Goal: Task Accomplishment & Management: Use online tool/utility

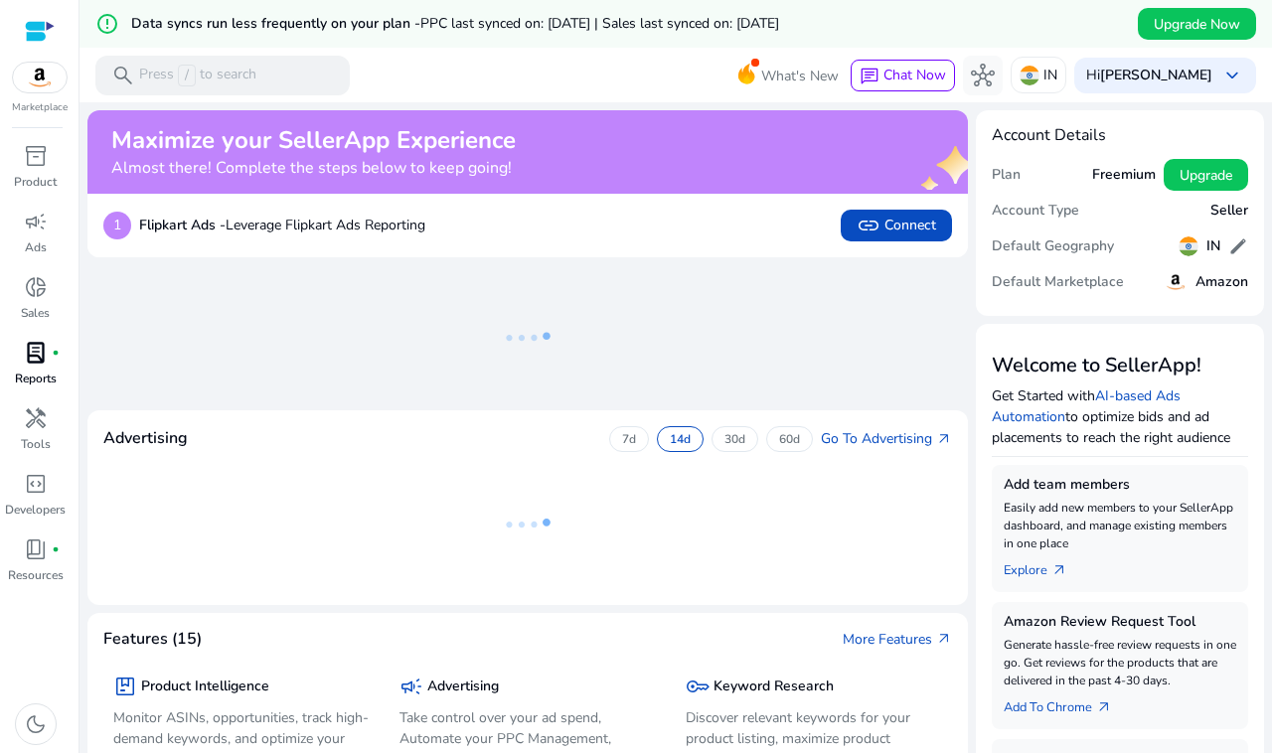
click at [30, 379] on p "Reports" at bounding box center [36, 379] width 42 height 18
click at [31, 429] on span "handyman" at bounding box center [36, 419] width 24 height 24
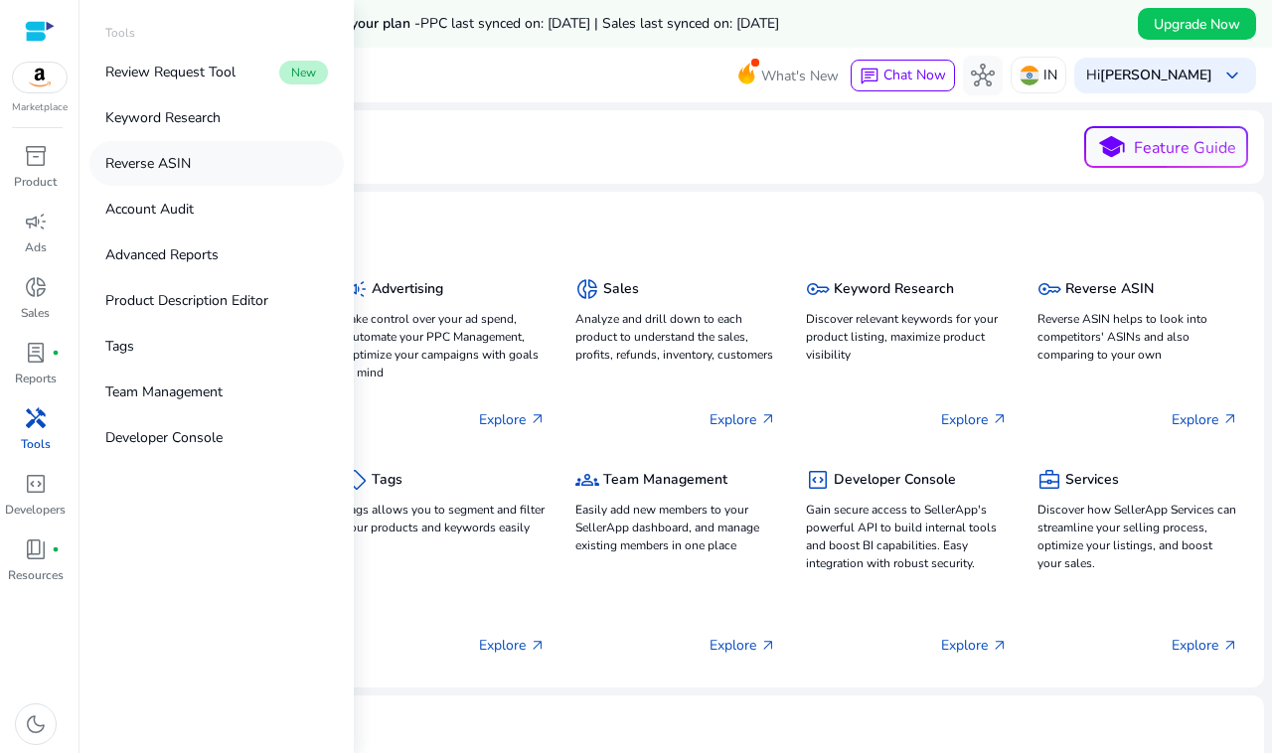
click at [212, 149] on link "Reverse ASIN" at bounding box center [216, 163] width 254 height 45
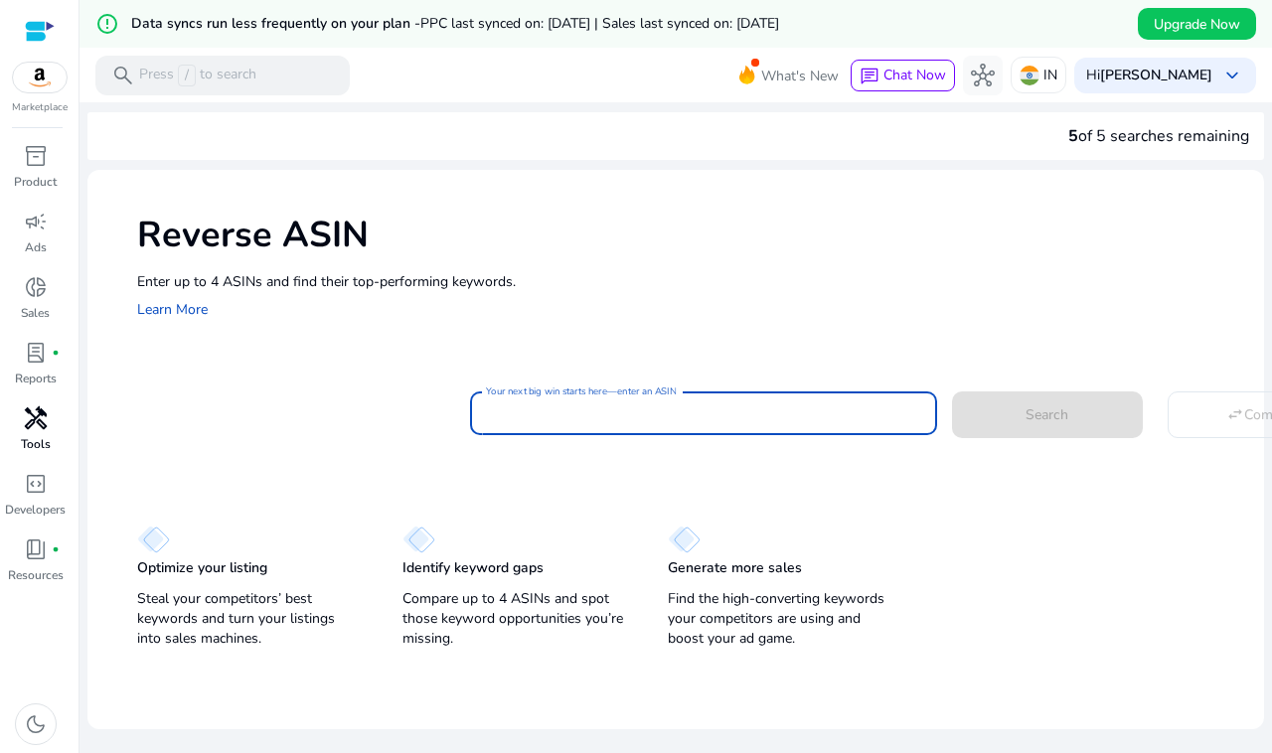
paste input "**********"
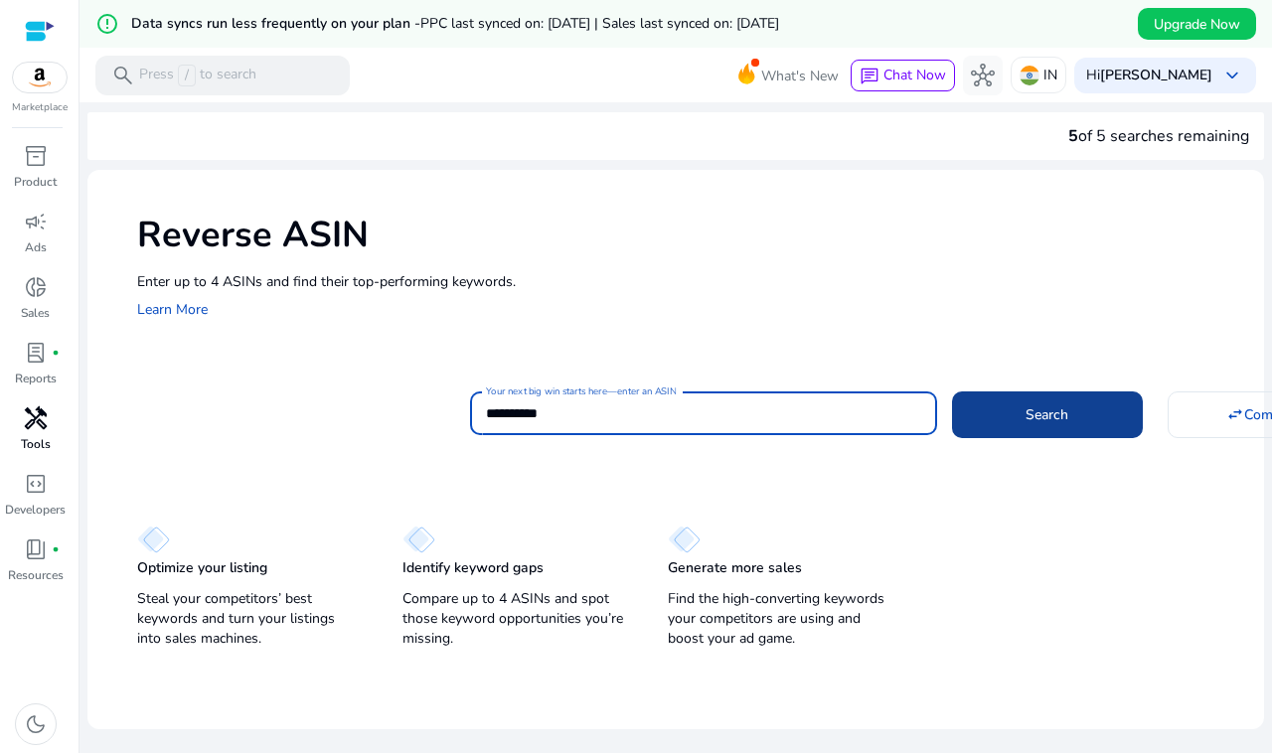
type input "**********"
click at [1026, 414] on span "Search" at bounding box center [1047, 415] width 43 height 21
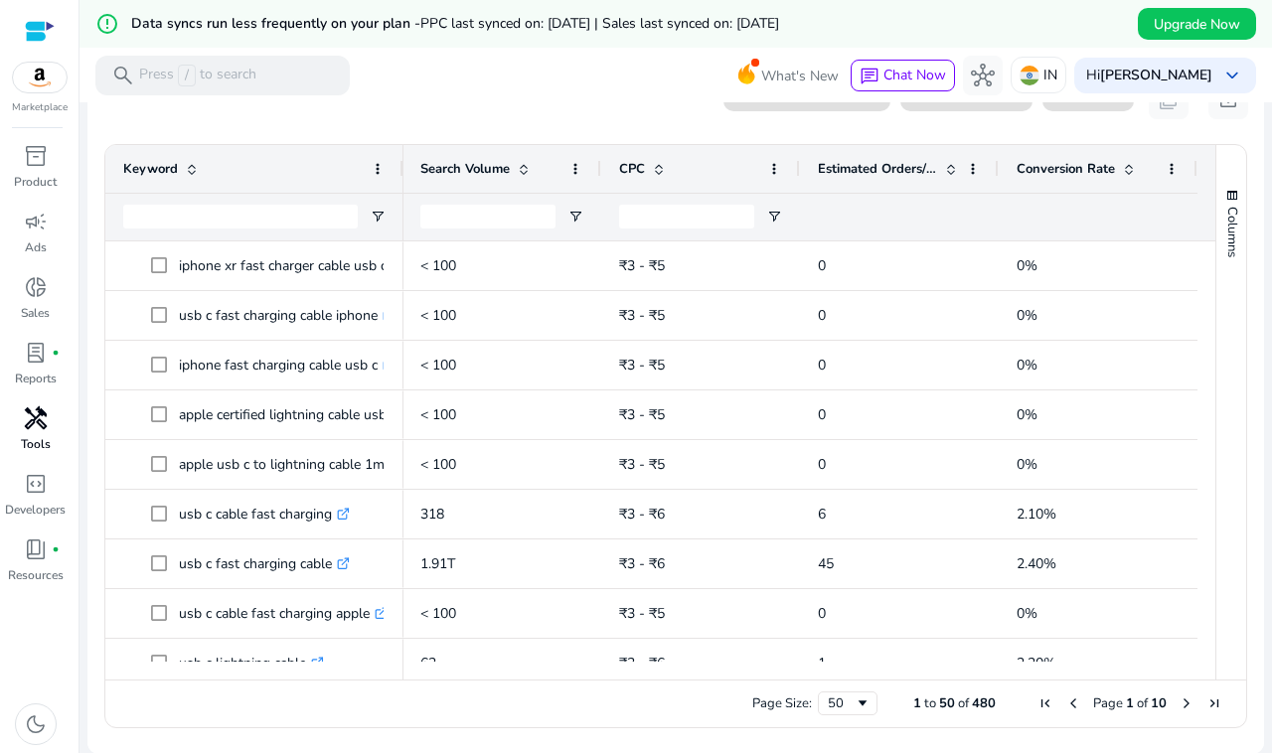
click at [516, 172] on span at bounding box center [524, 169] width 16 height 16
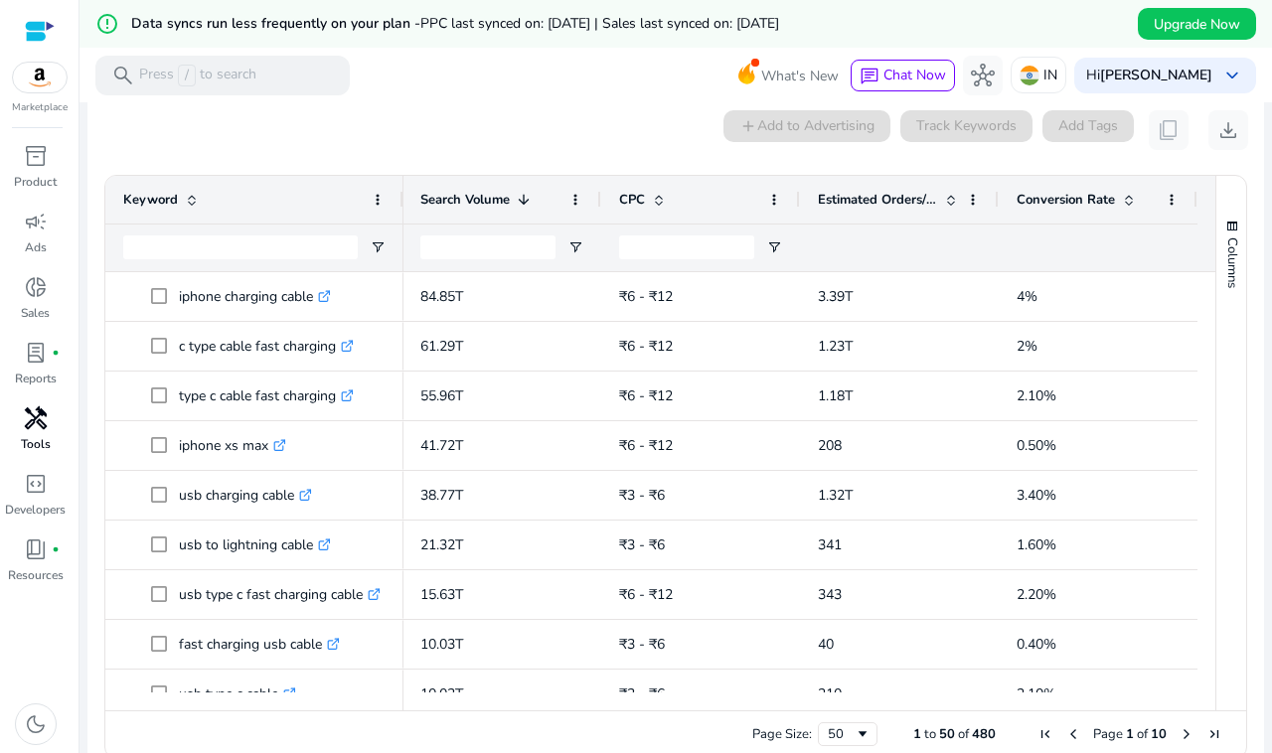
click at [925, 197] on span "Estimated Orders/Month" at bounding box center [877, 200] width 119 height 18
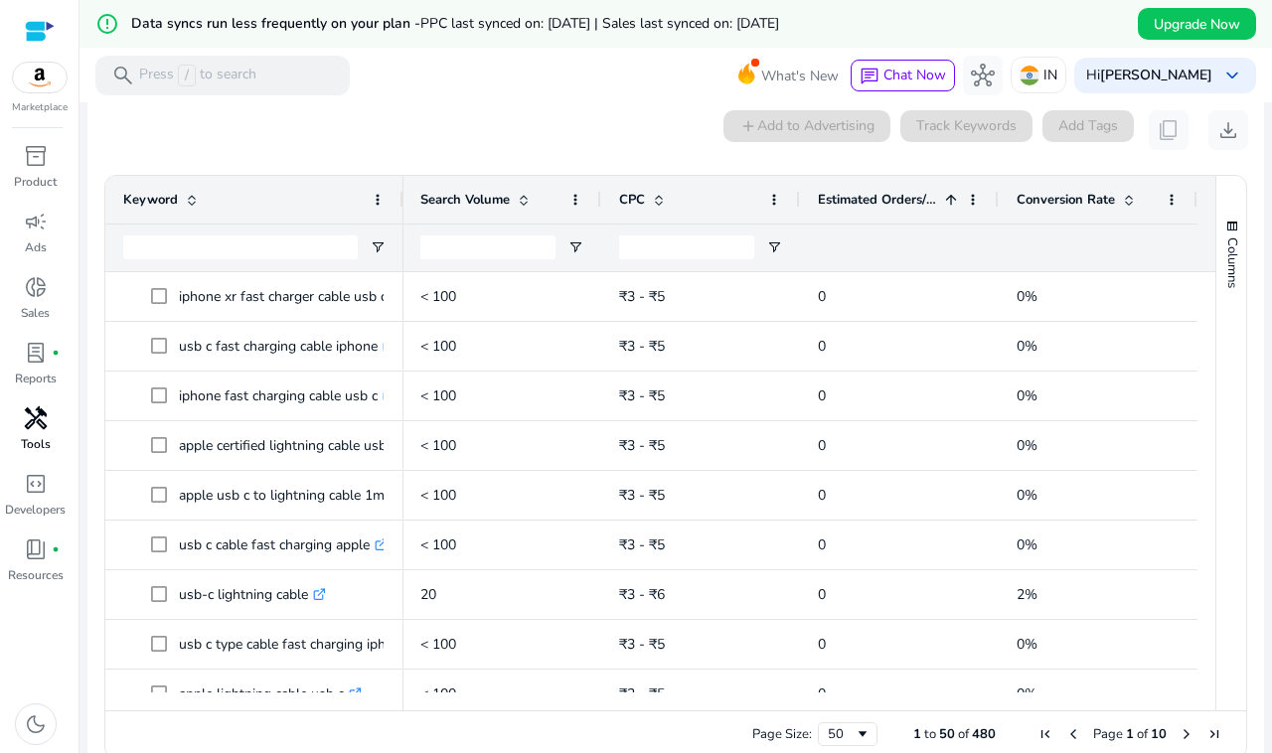
click at [925, 197] on span "Estimated Orders/Month" at bounding box center [877, 200] width 119 height 18
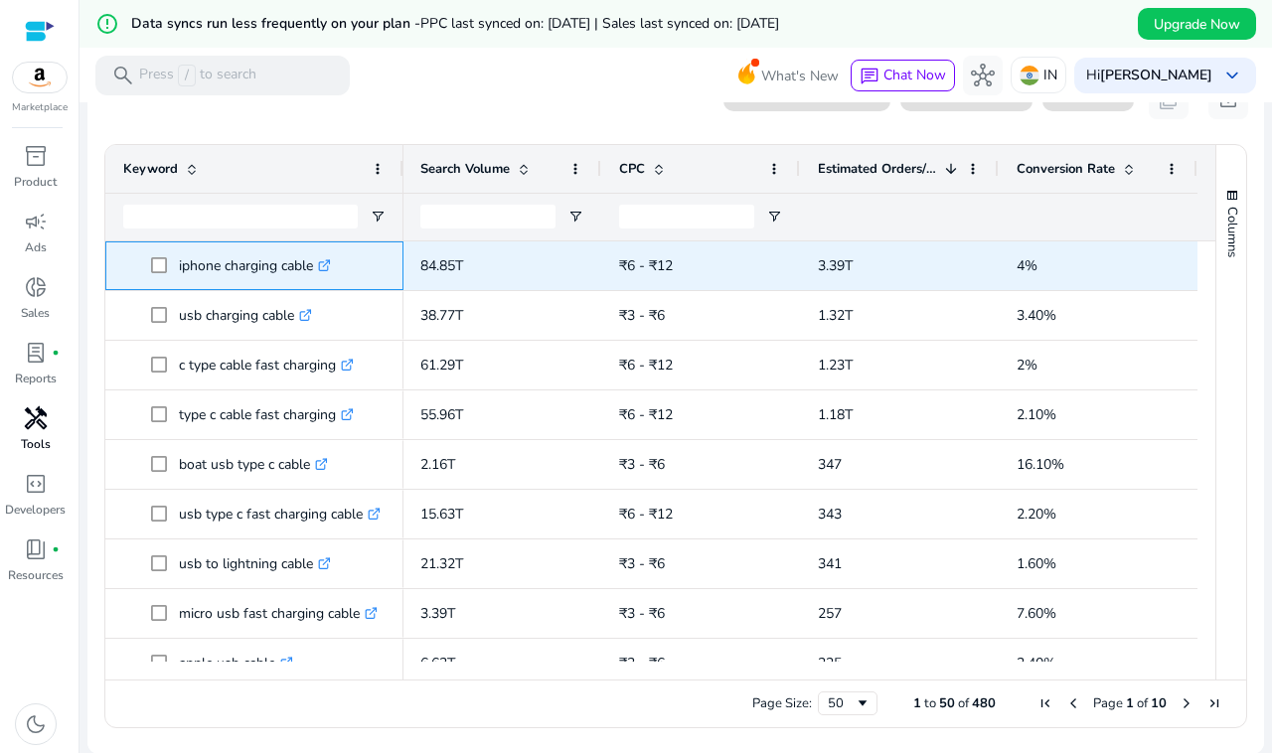
click at [167, 264] on span at bounding box center [165, 266] width 28 height 41
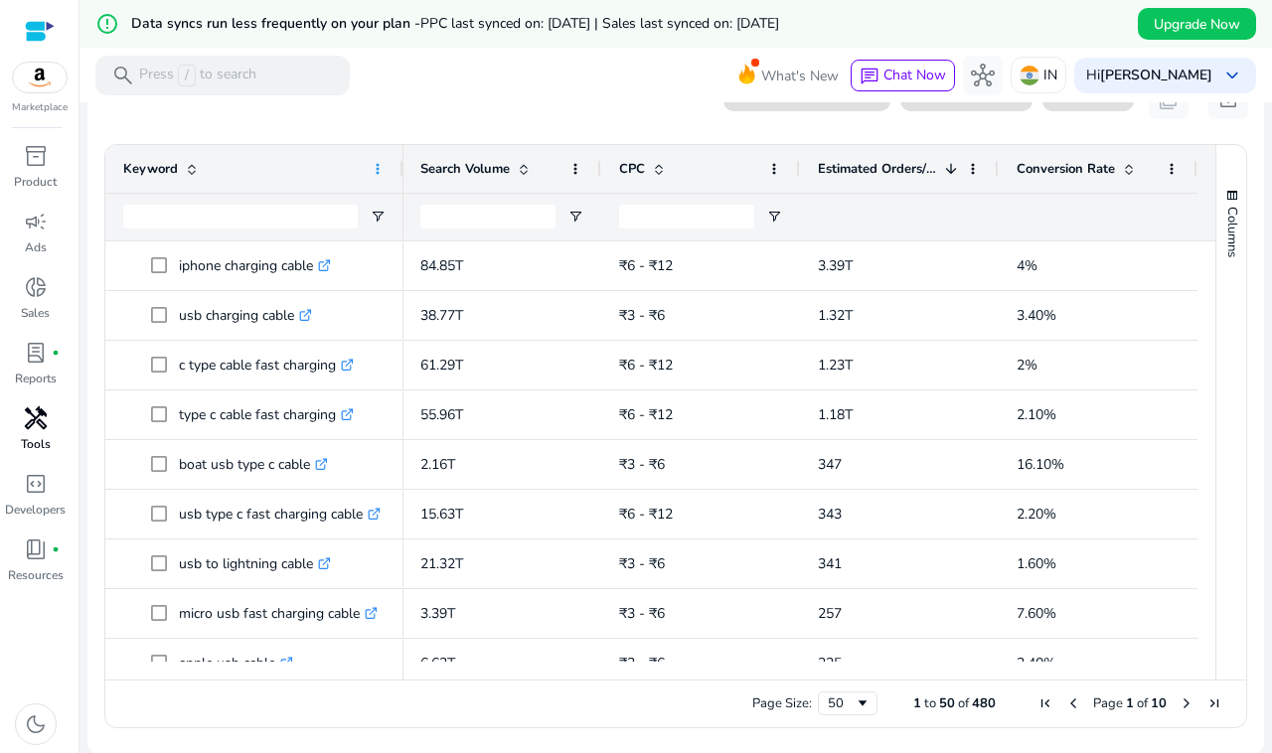
click at [379, 171] on span at bounding box center [378, 169] width 16 height 16
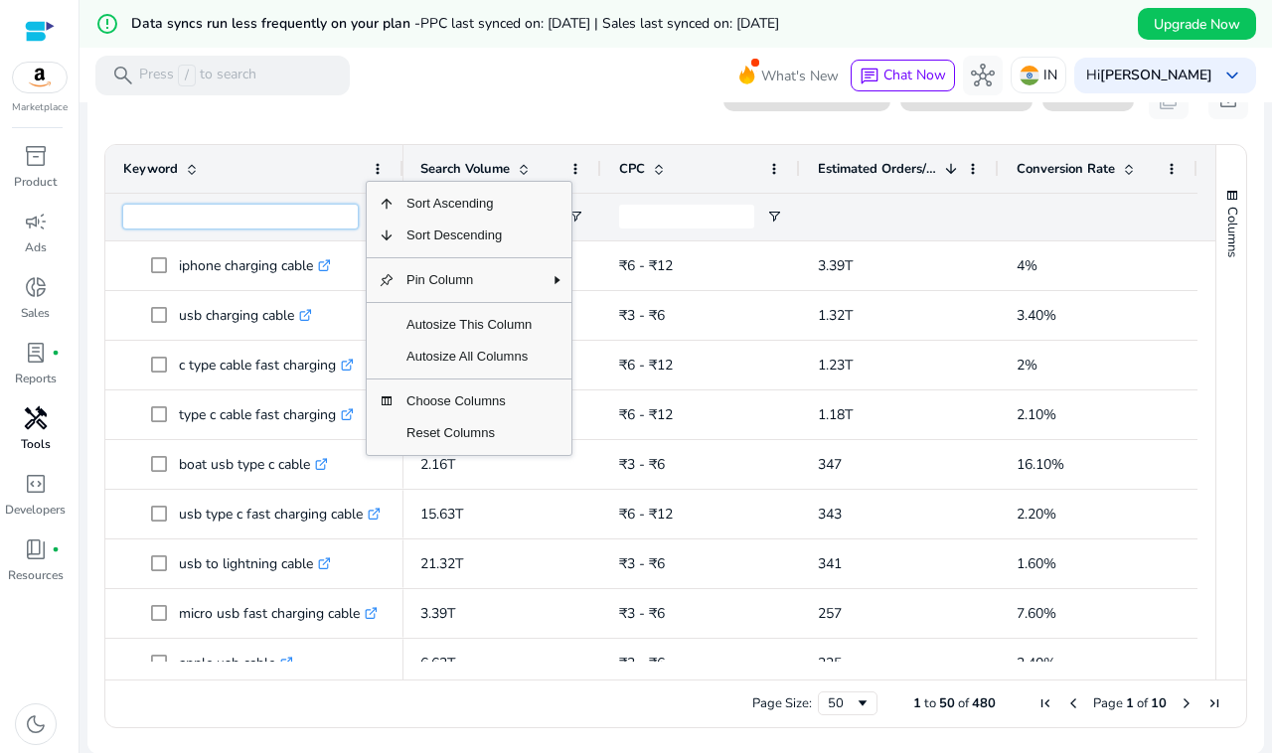
click at [131, 224] on input "Keyword Filter Input" at bounding box center [240, 217] width 235 height 24
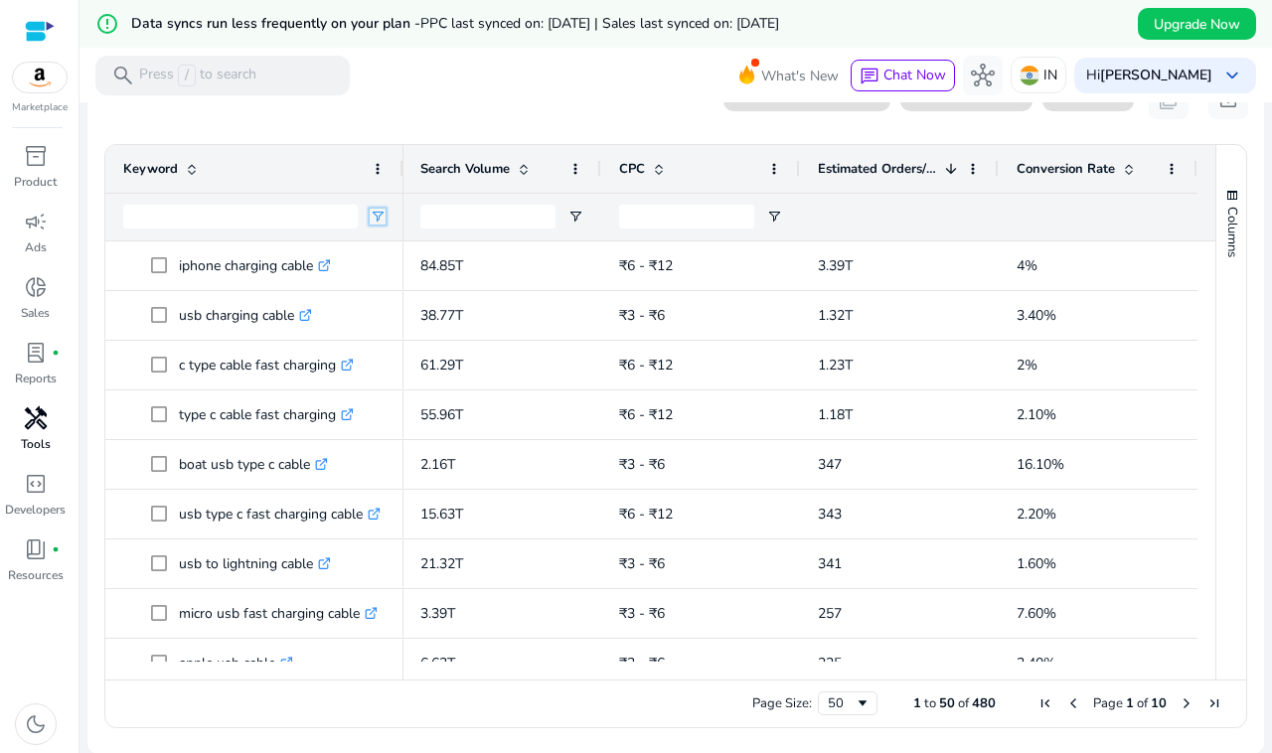
click at [373, 215] on span "Open Filter Menu" at bounding box center [378, 217] width 16 height 16
click at [398, 256] on div "Contains" at bounding box center [449, 253] width 121 height 15
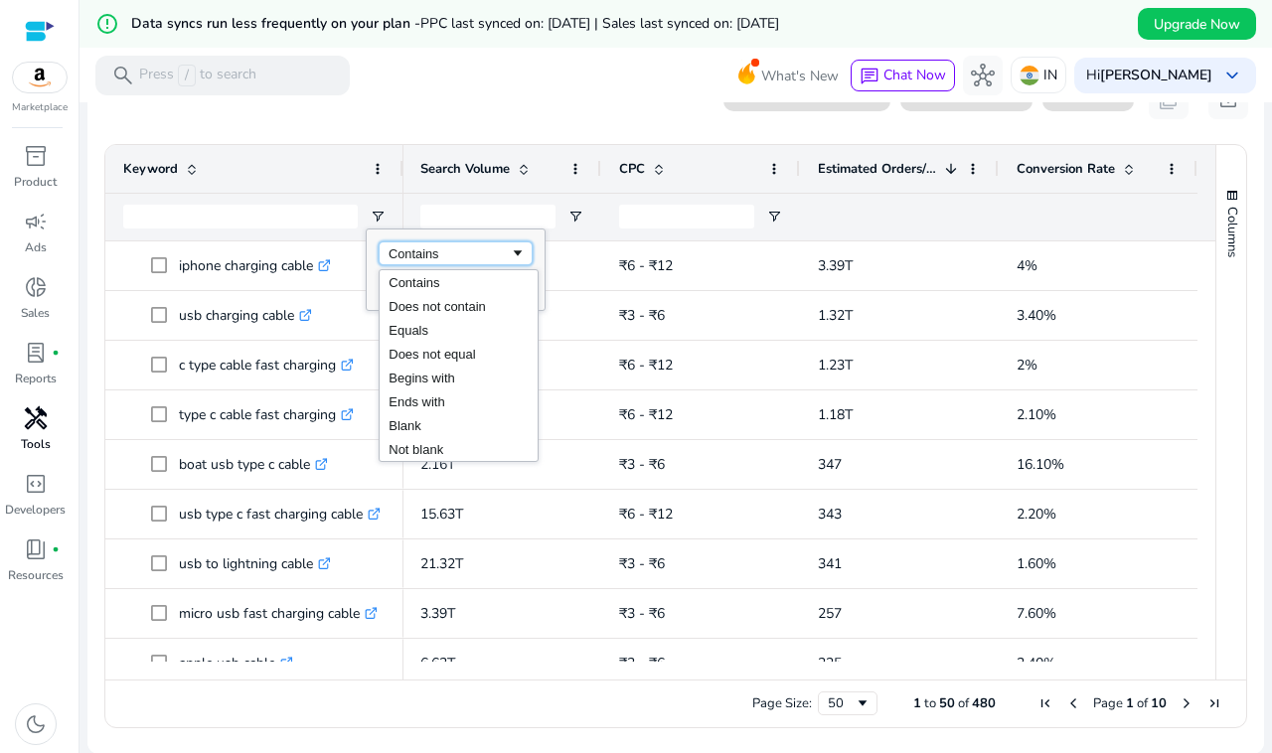
click at [457, 261] on div "Contains" at bounding box center [449, 253] width 121 height 15
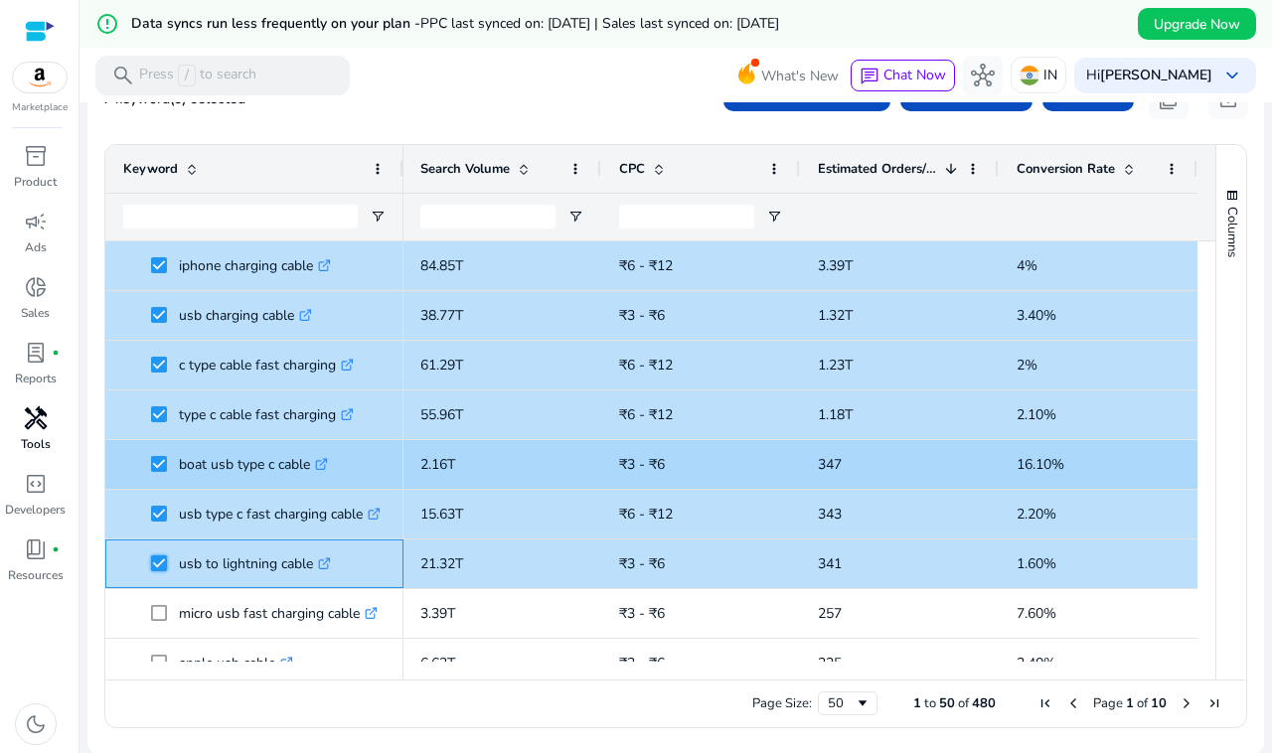
scroll to position [248, 0]
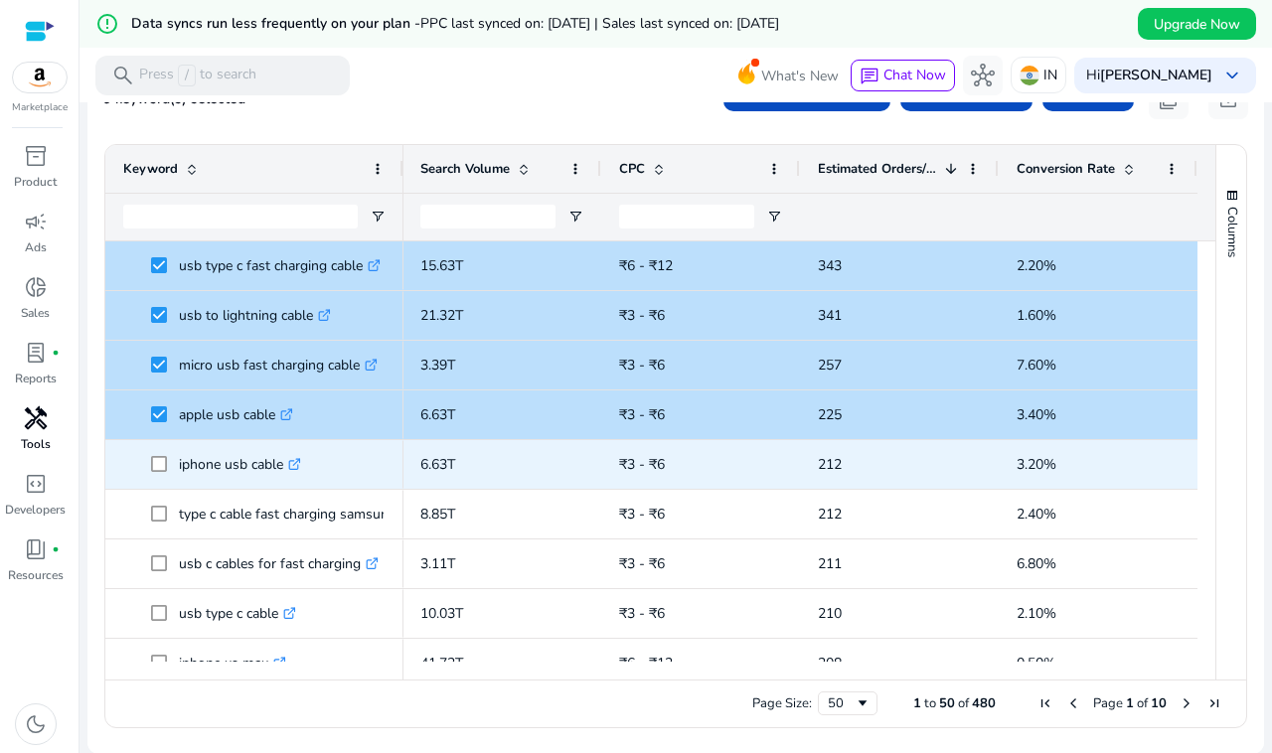
click at [157, 473] on span at bounding box center [165, 464] width 28 height 41
click at [159, 452] on span at bounding box center [165, 464] width 28 height 41
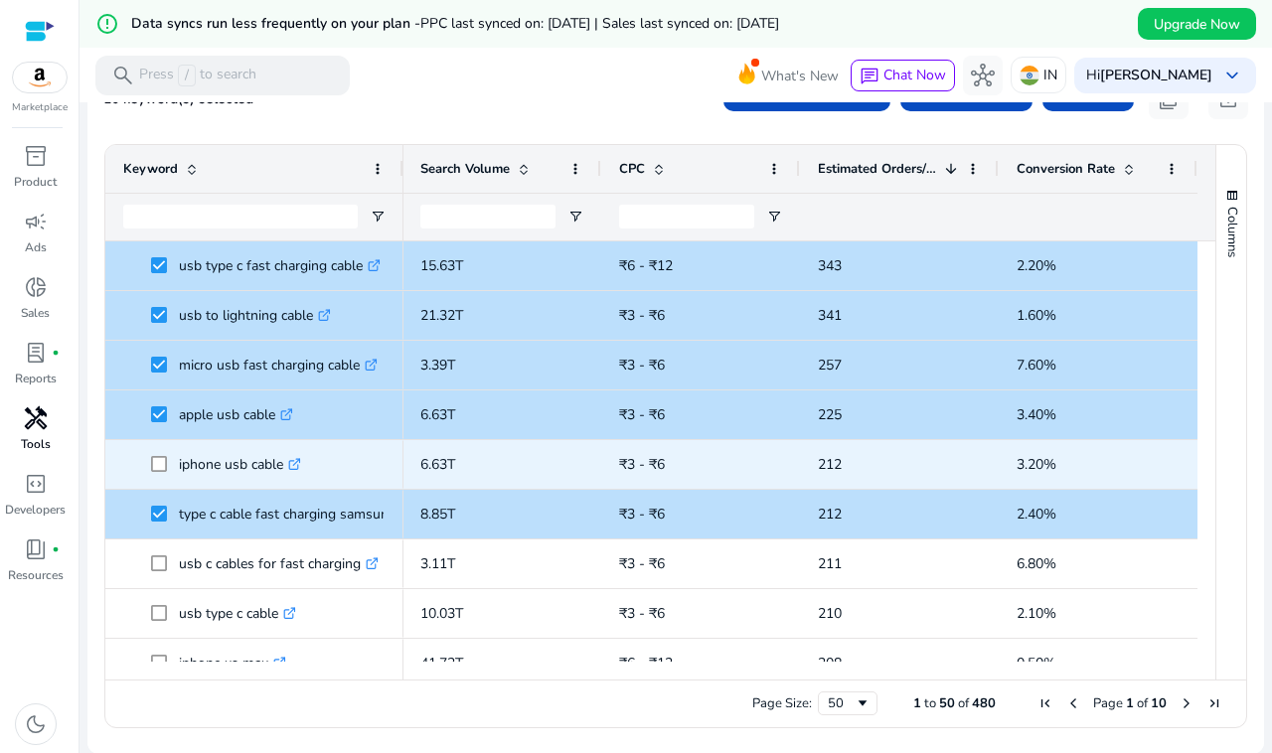
click at [156, 485] on div "iphone usb cable .st0{fill:#2c8af8}" at bounding box center [254, 464] width 262 height 47
click at [156, 480] on span at bounding box center [165, 464] width 28 height 41
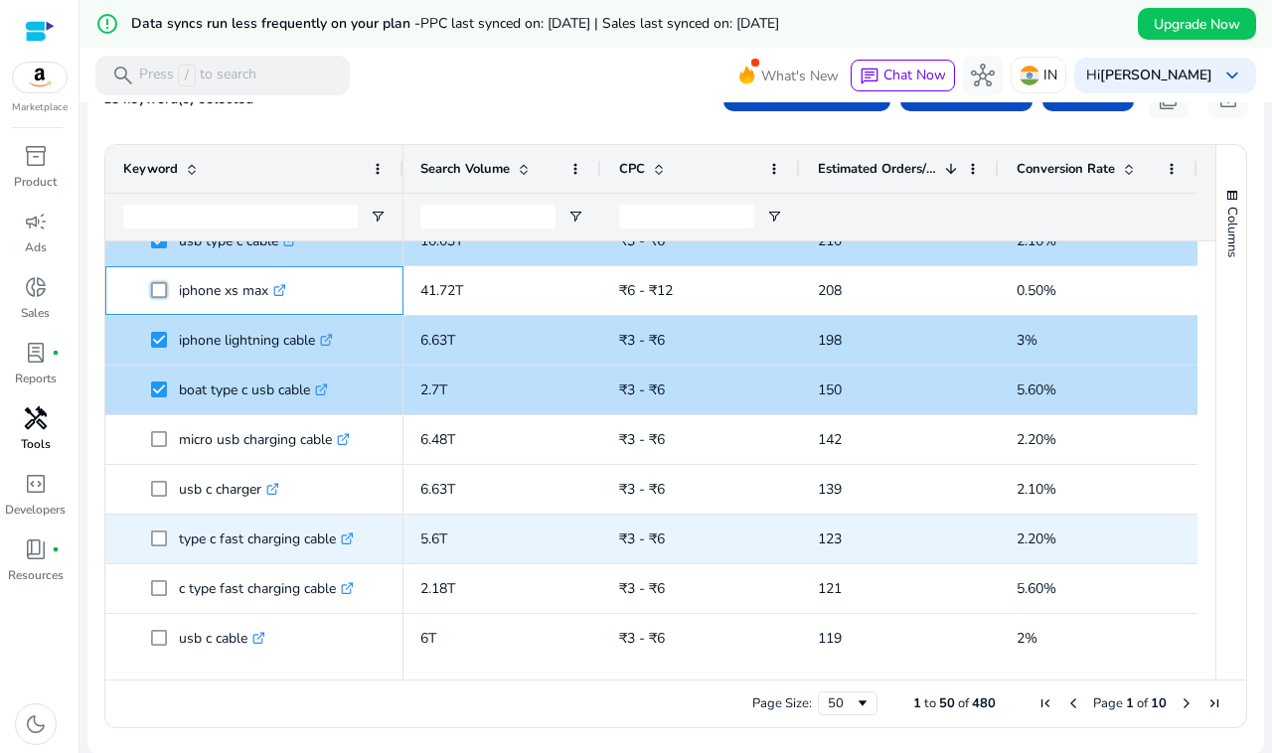
scroll to position [745, 0]
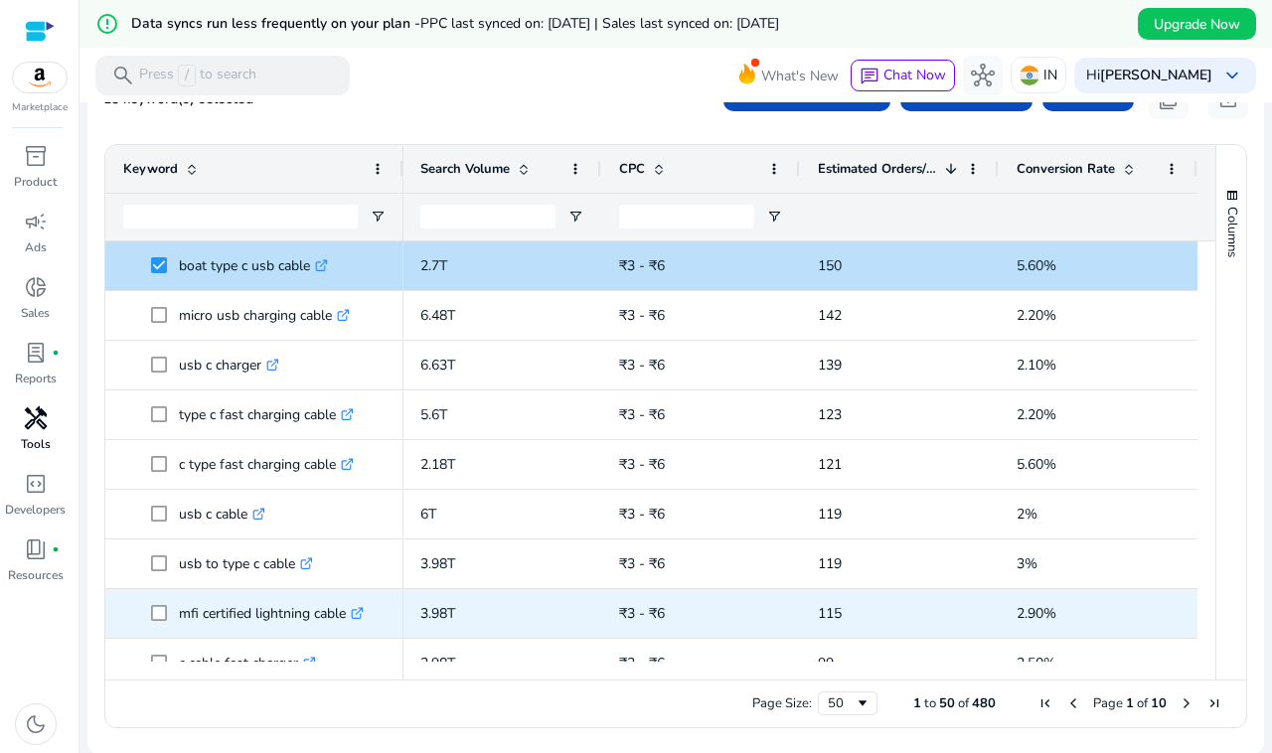
click at [161, 603] on span at bounding box center [165, 613] width 28 height 41
click at [170, 608] on span at bounding box center [165, 613] width 28 height 41
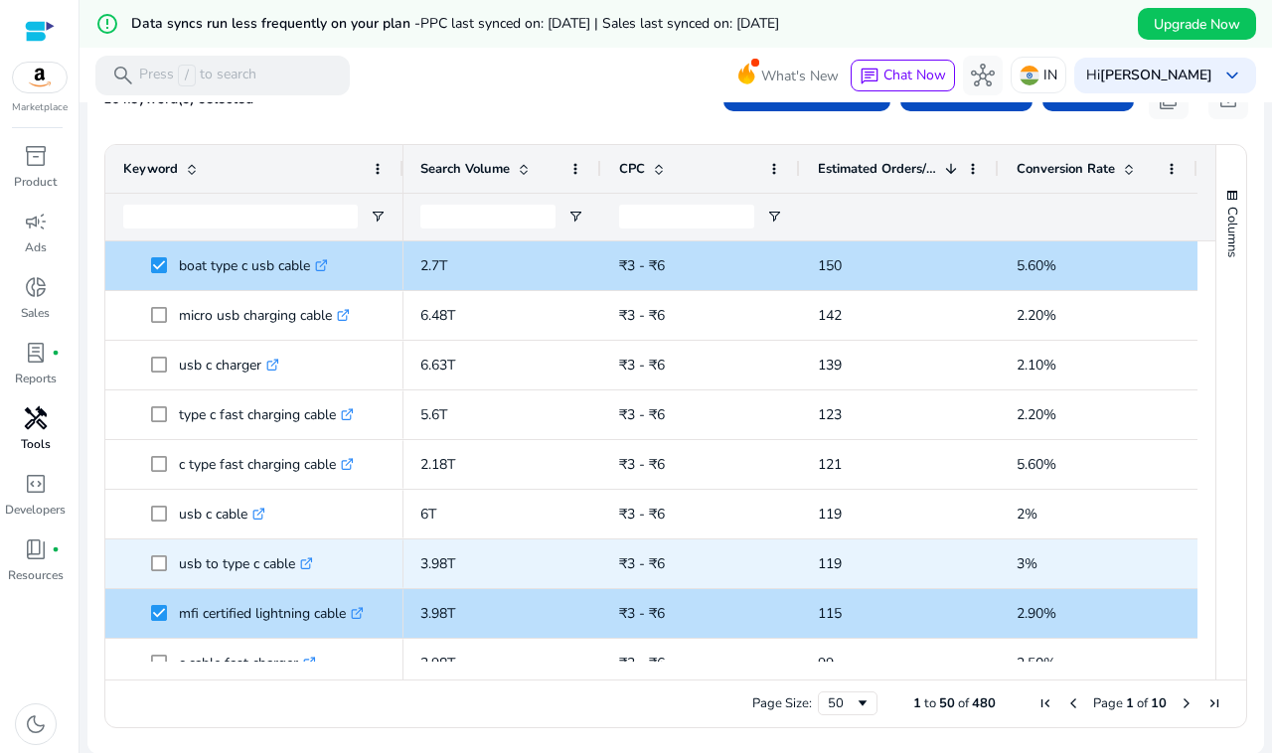
click at [167, 569] on span at bounding box center [165, 564] width 28 height 41
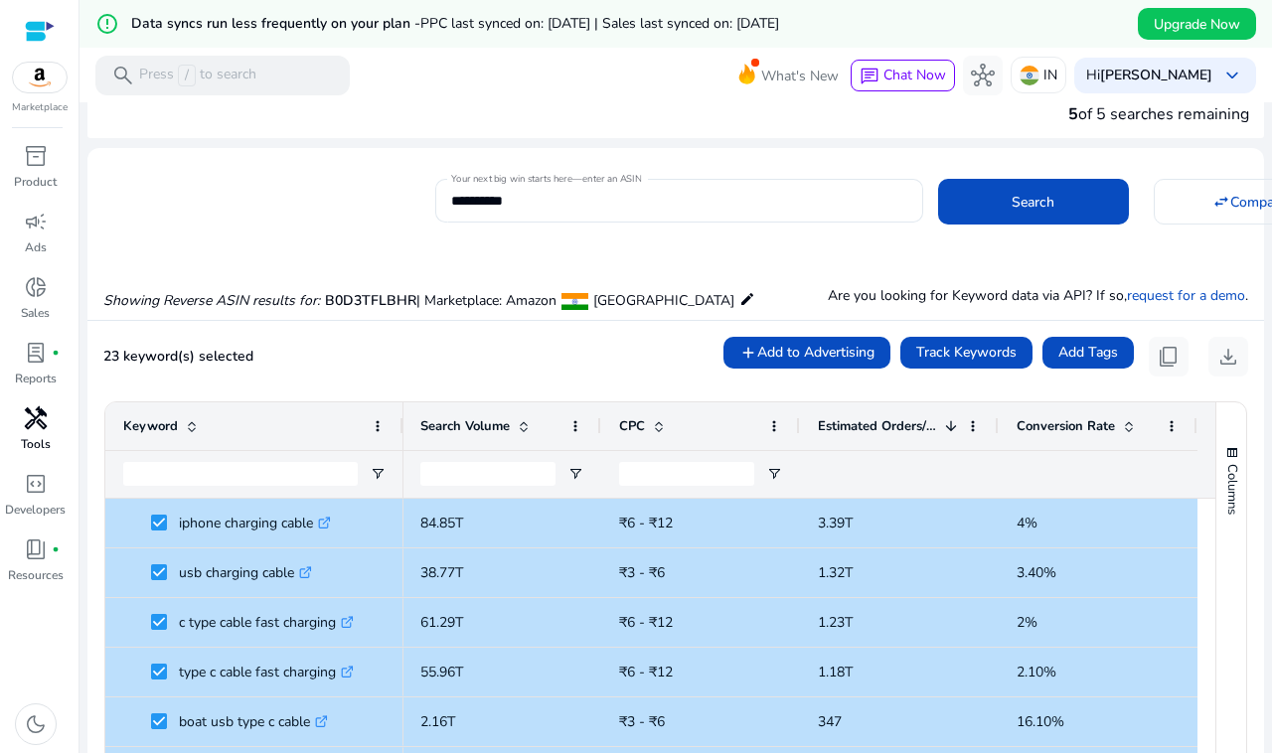
scroll to position [0, 0]
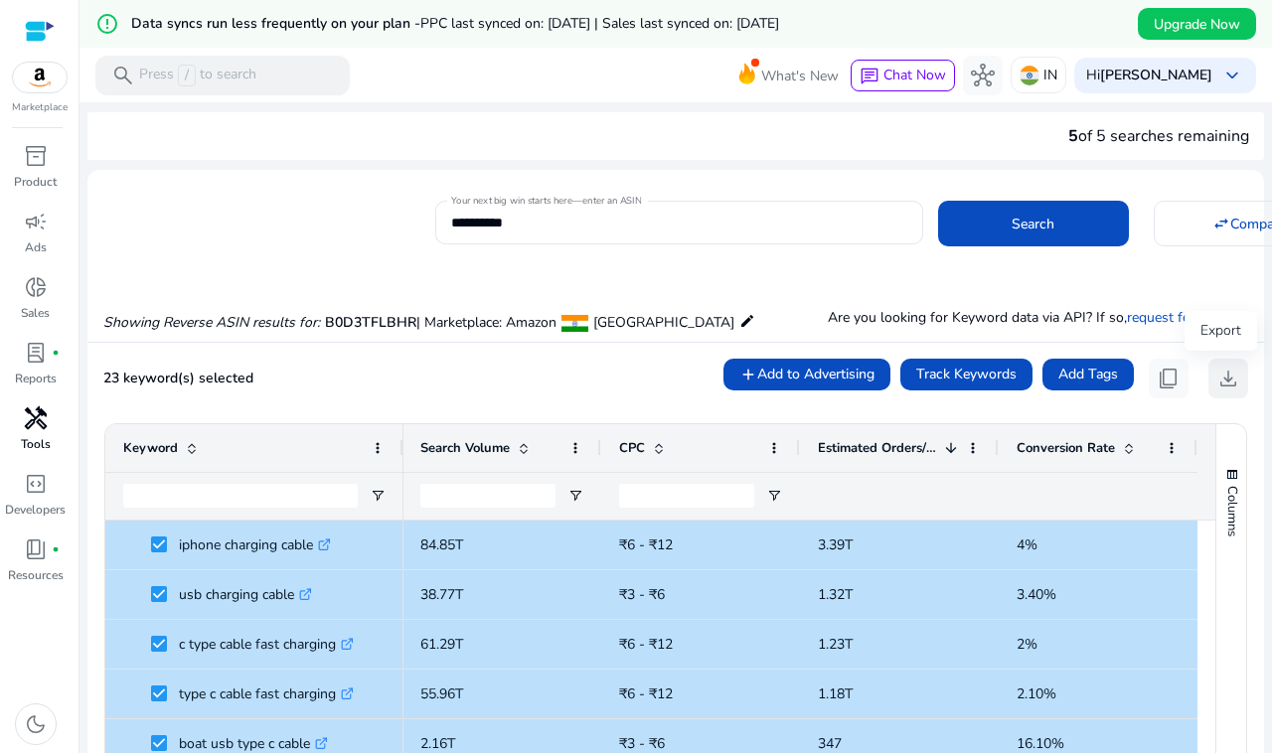
click at [1219, 381] on span "download" at bounding box center [1229, 379] width 24 height 24
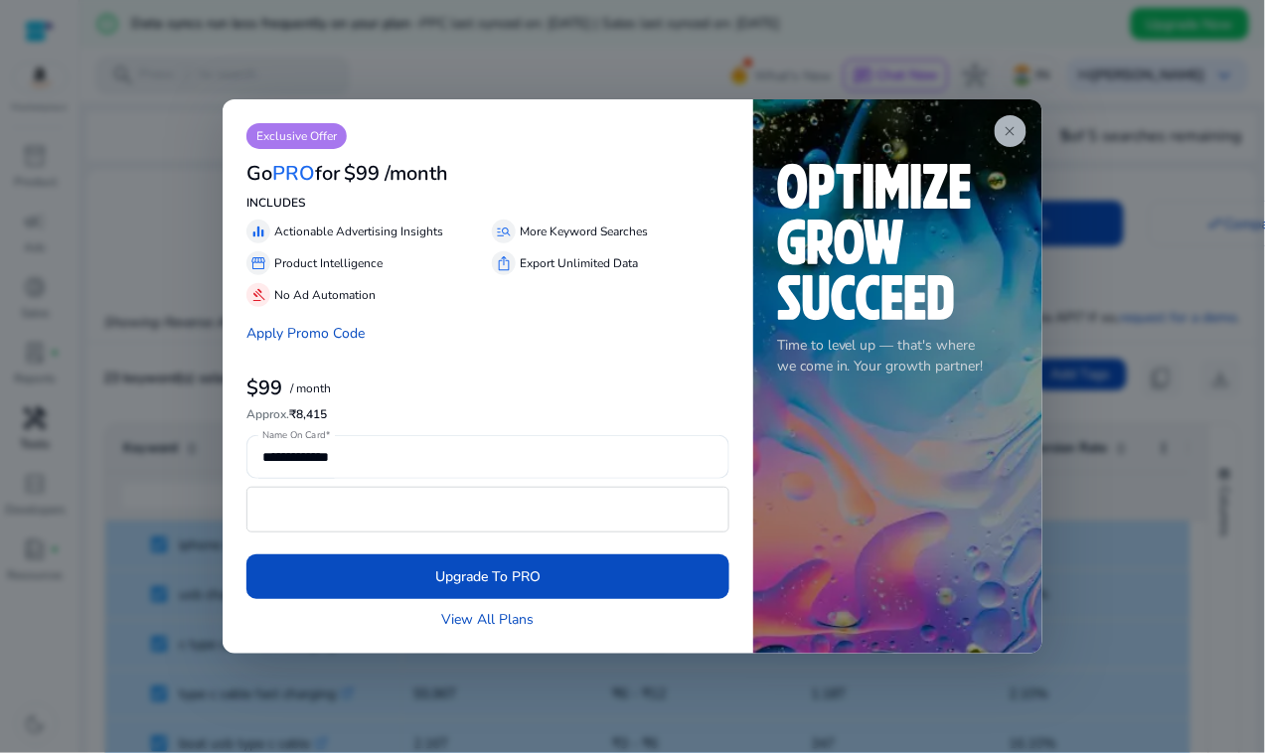
click at [1020, 127] on app-icon "close" at bounding box center [1011, 131] width 32 height 32
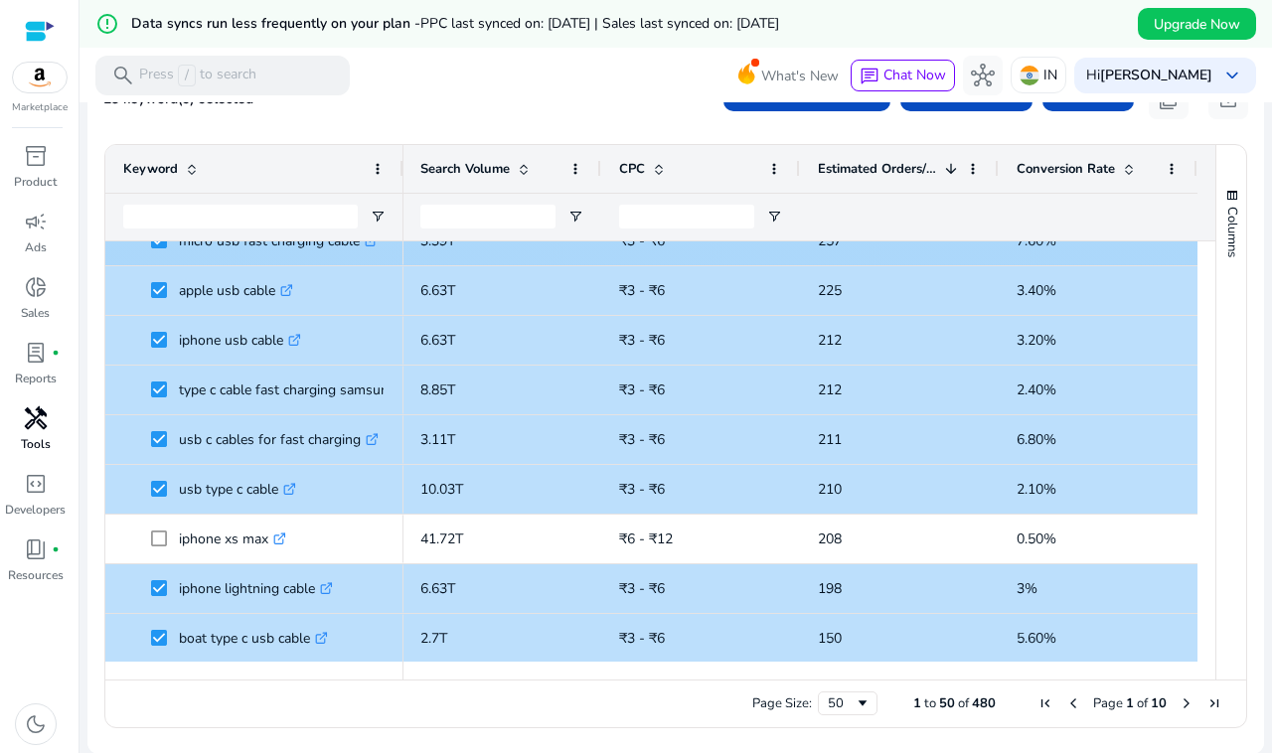
scroll to position [373, 0]
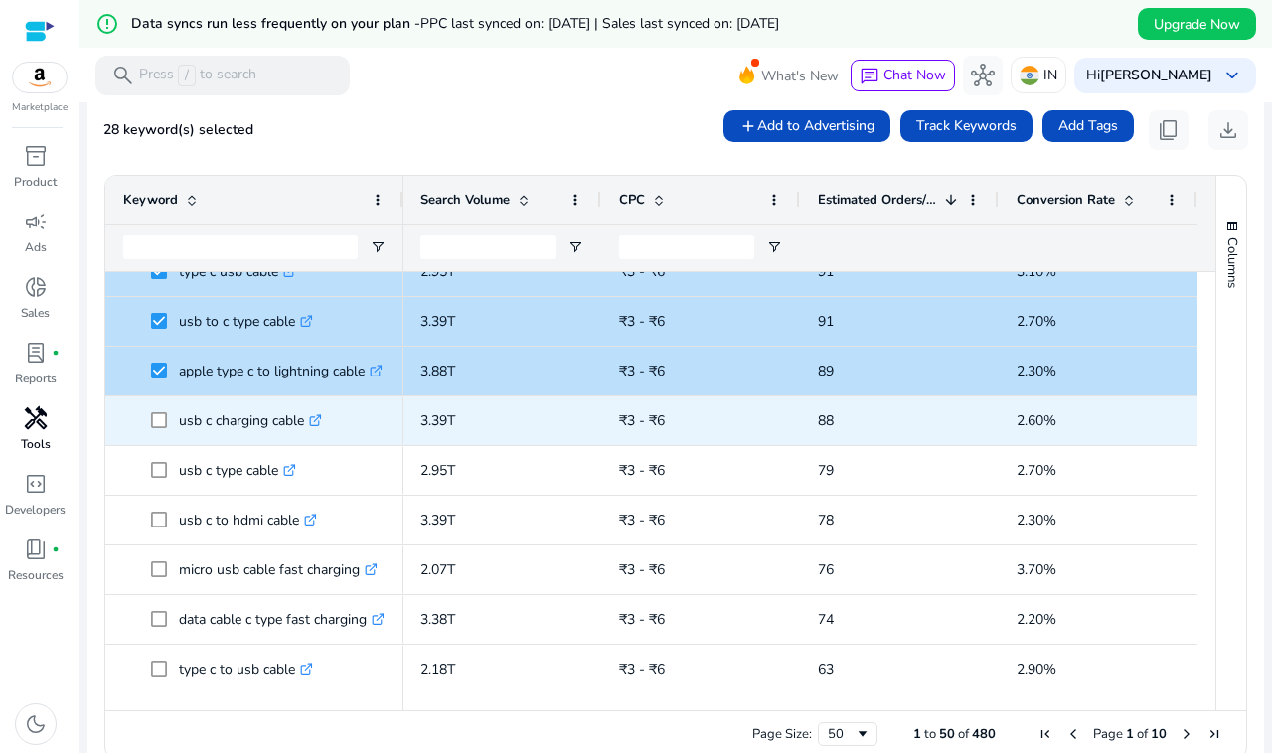
click at [160, 397] on div "usb c charging cable .st0{fill:#2c8af8}" at bounding box center [254, 421] width 298 height 49
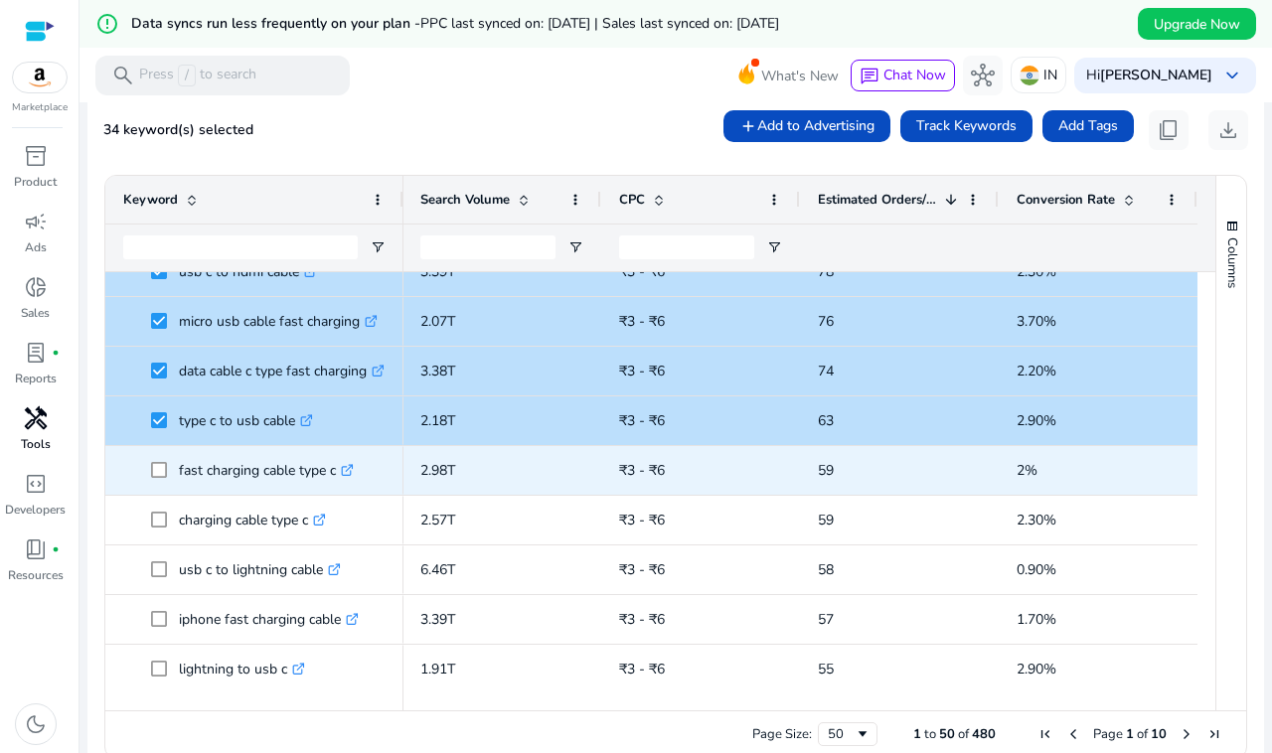
click at [162, 479] on span at bounding box center [165, 470] width 28 height 41
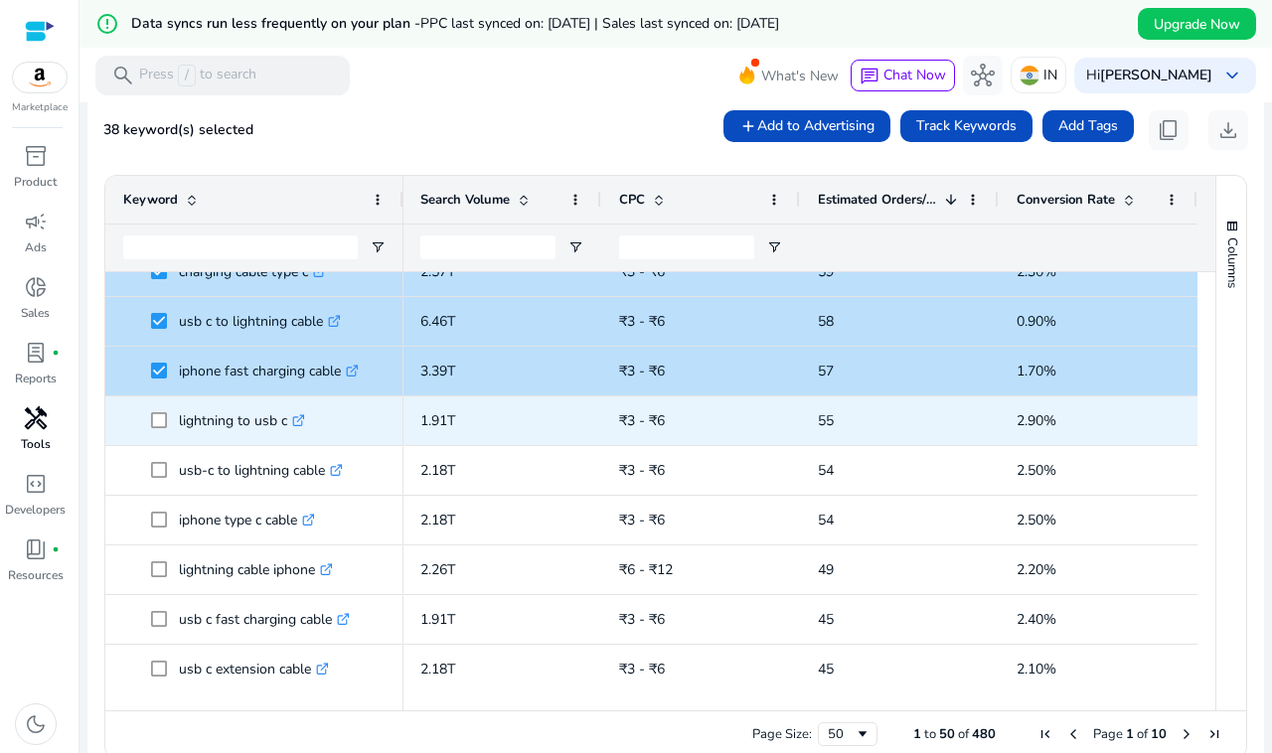
click at [155, 410] on span at bounding box center [165, 421] width 28 height 41
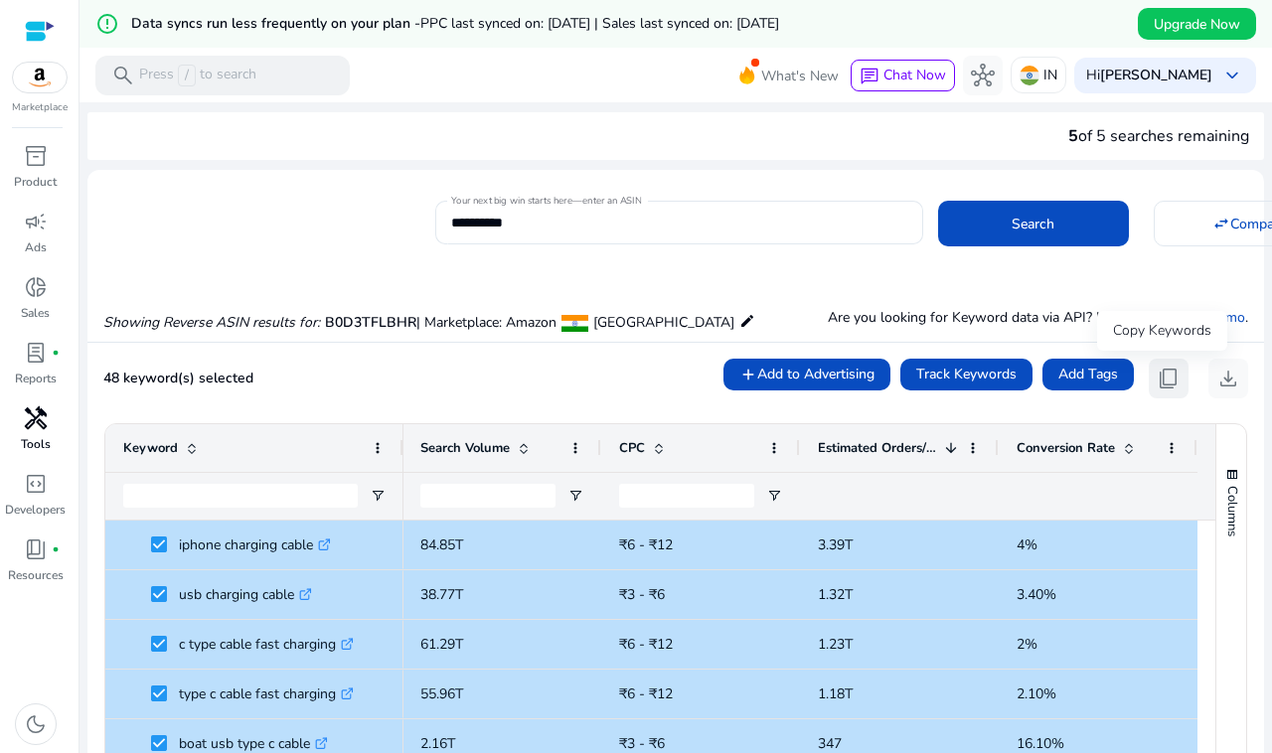
click at [1157, 376] on span "content_copy" at bounding box center [1169, 379] width 24 height 24
click at [1163, 380] on span "content_copy" at bounding box center [1169, 379] width 24 height 24
